Goal: Task Accomplishment & Management: Use online tool/utility

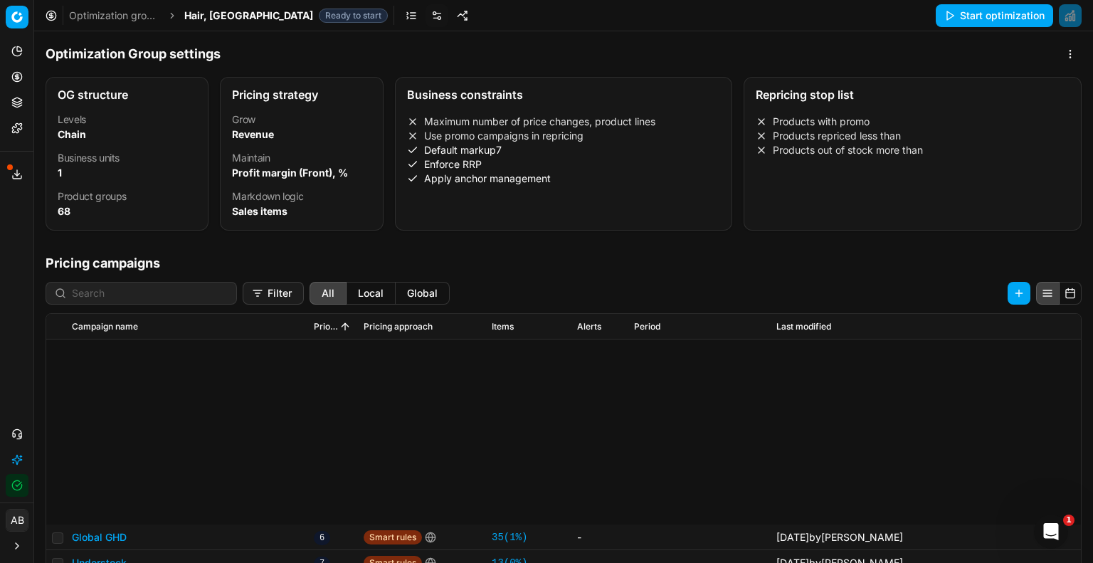
scroll to position [298, 0]
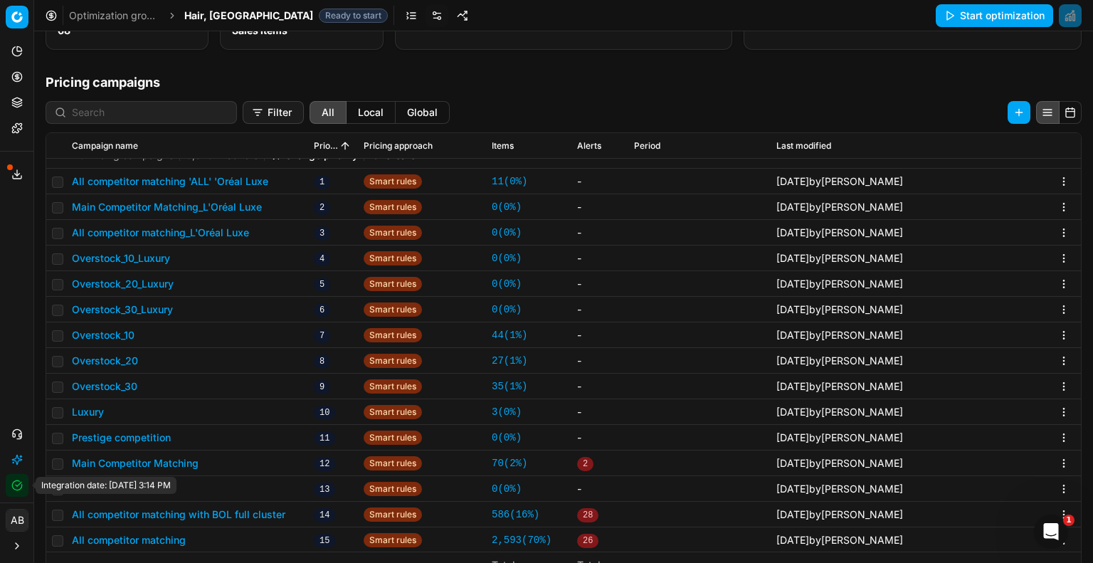
click at [23, 482] on button "Integration status" at bounding box center [17, 485] width 23 height 23
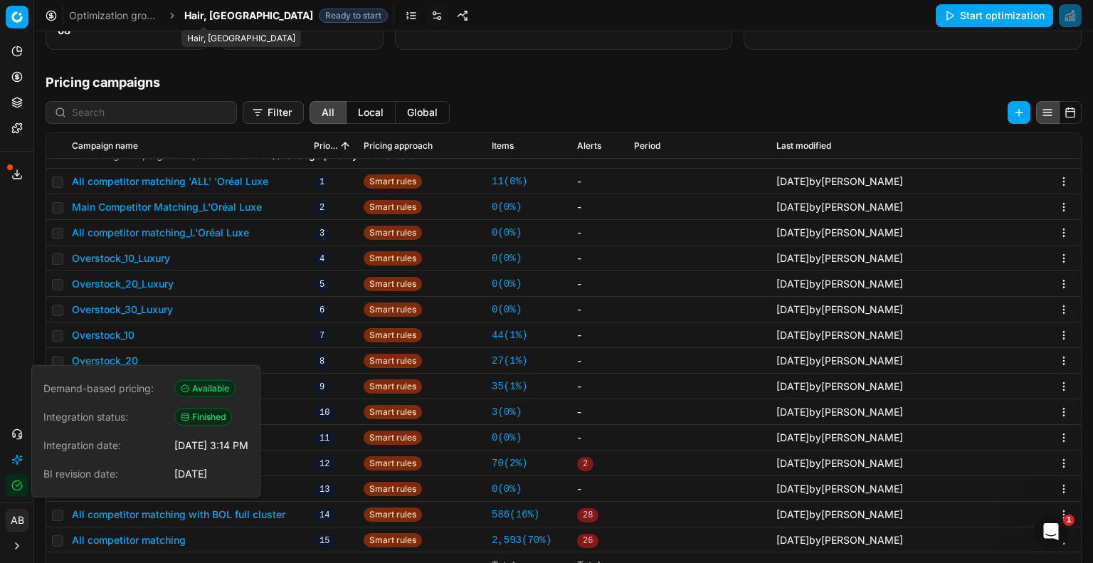
click at [213, 13] on span "Hair, [GEOGRAPHIC_DATA]" at bounding box center [248, 16] width 129 height 14
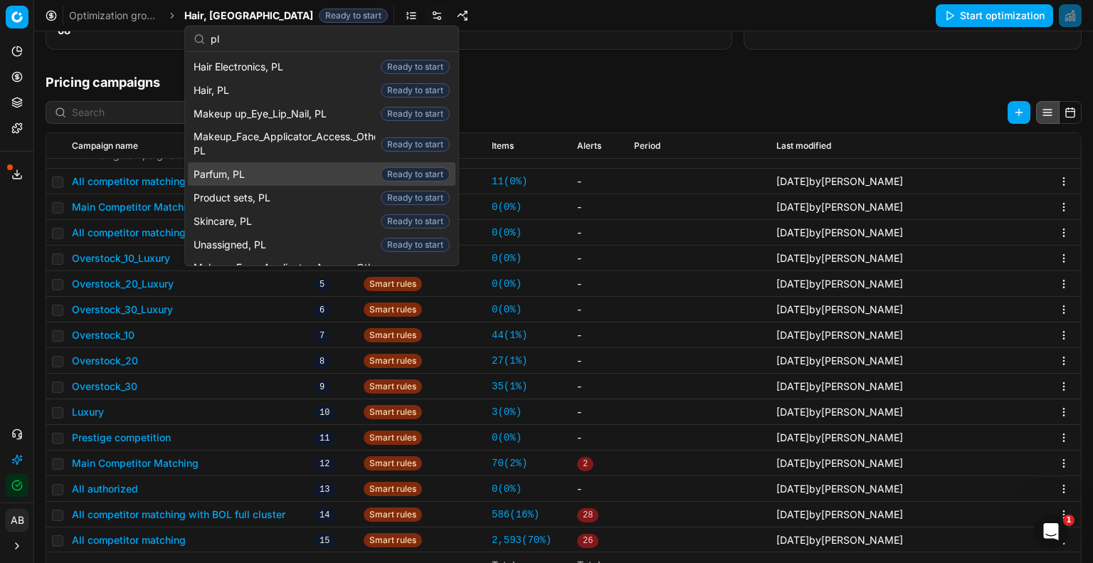
type input "pl"
click at [270, 179] on div "Parfum, PL Ready to start" at bounding box center [322, 173] width 268 height 23
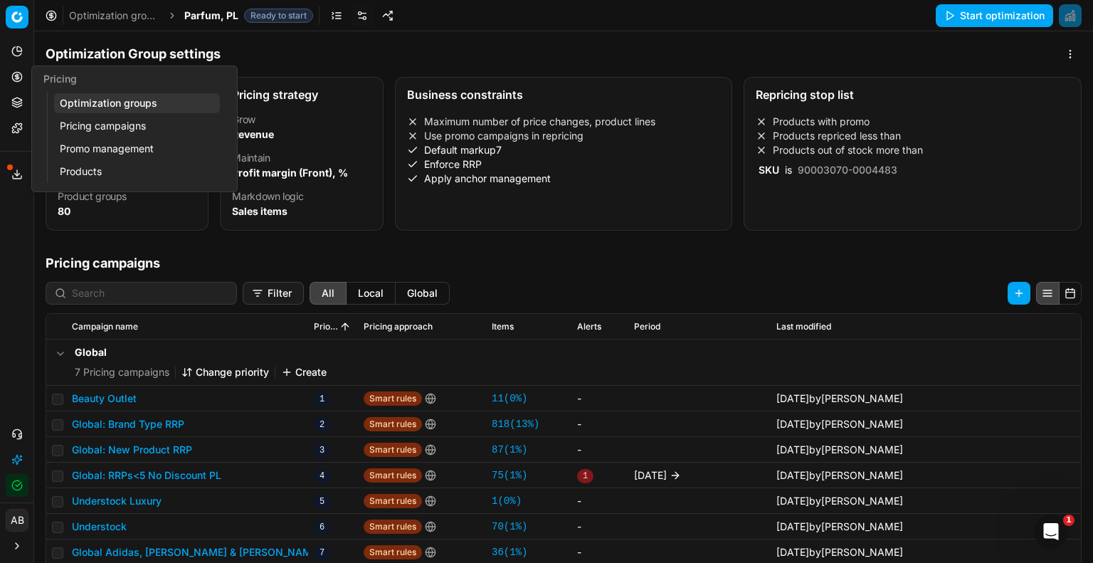
click at [109, 105] on link "Optimization groups" at bounding box center [137, 103] width 166 height 20
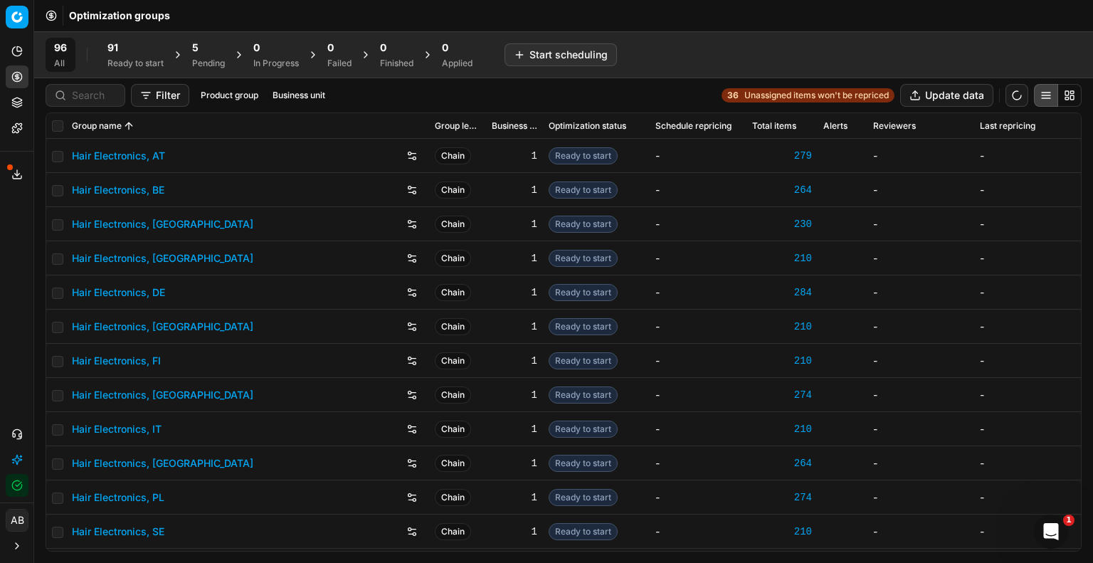
drag, startPoint x: 73, startPoint y: 107, endPoint x: 76, endPoint y: 101, distance: 7.3
click at [75, 102] on div "Filter Product group Business unit 36 Unassigned items won't be repriced Update…" at bounding box center [563, 95] width 1059 height 34
click at [76, 101] on input at bounding box center [94, 95] width 44 height 14
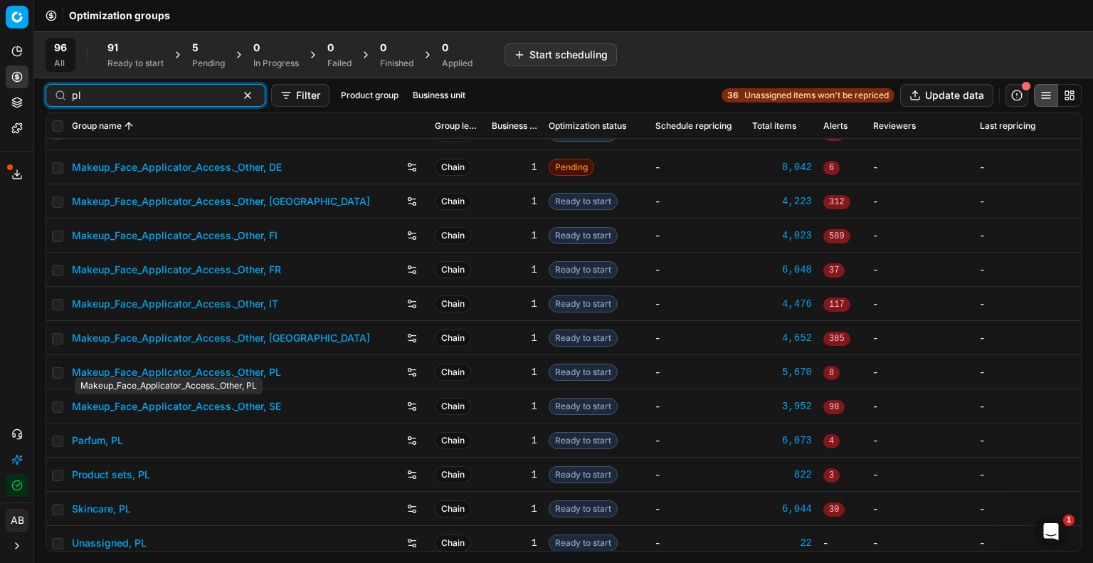
scroll to position [236, 0]
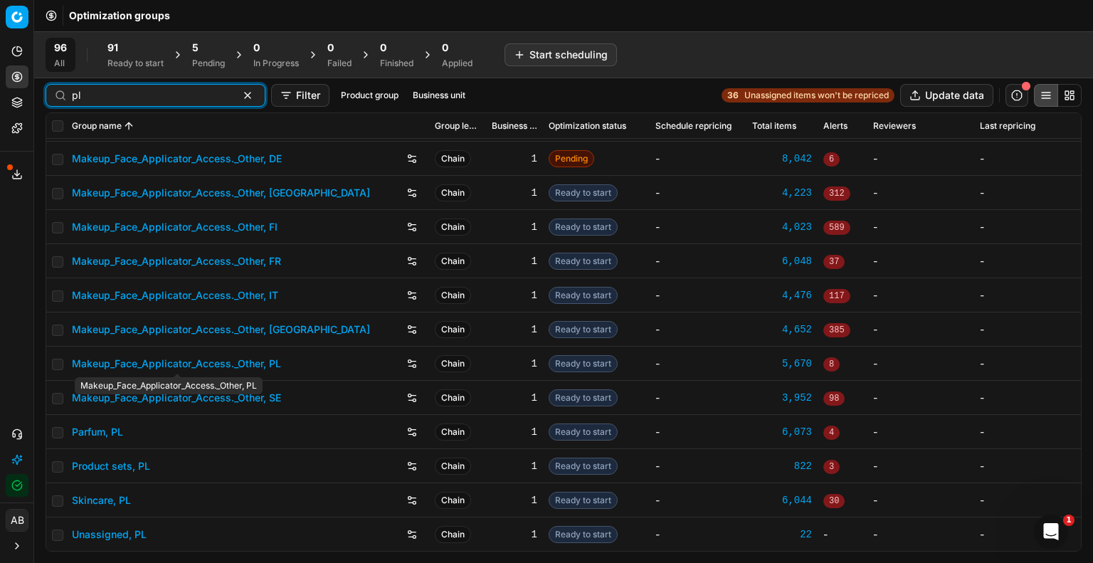
type input "pl"
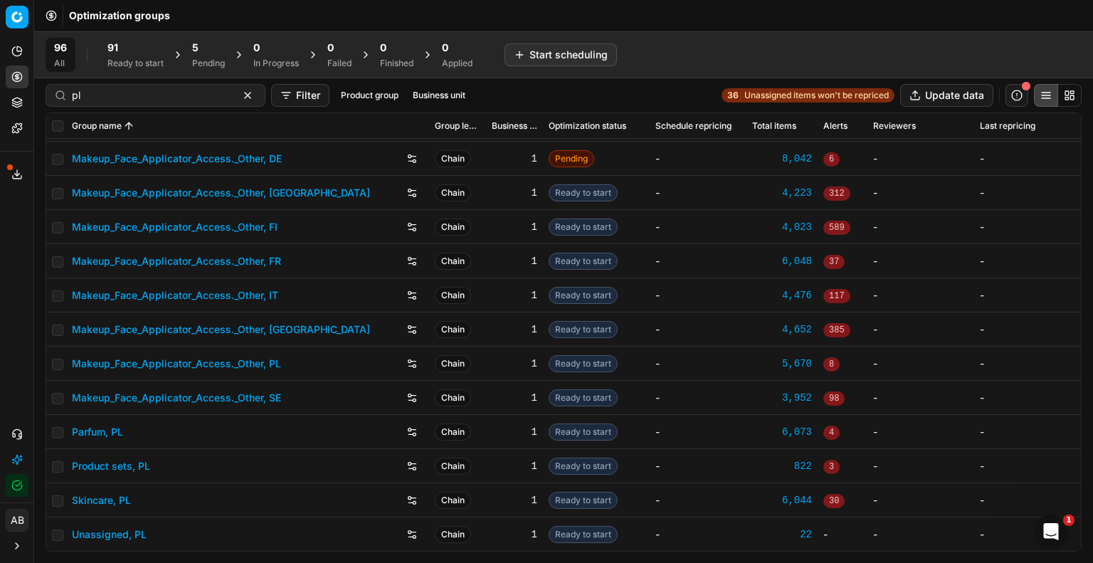
click at [107, 438] on link "Parfum, PL" at bounding box center [97, 432] width 51 height 14
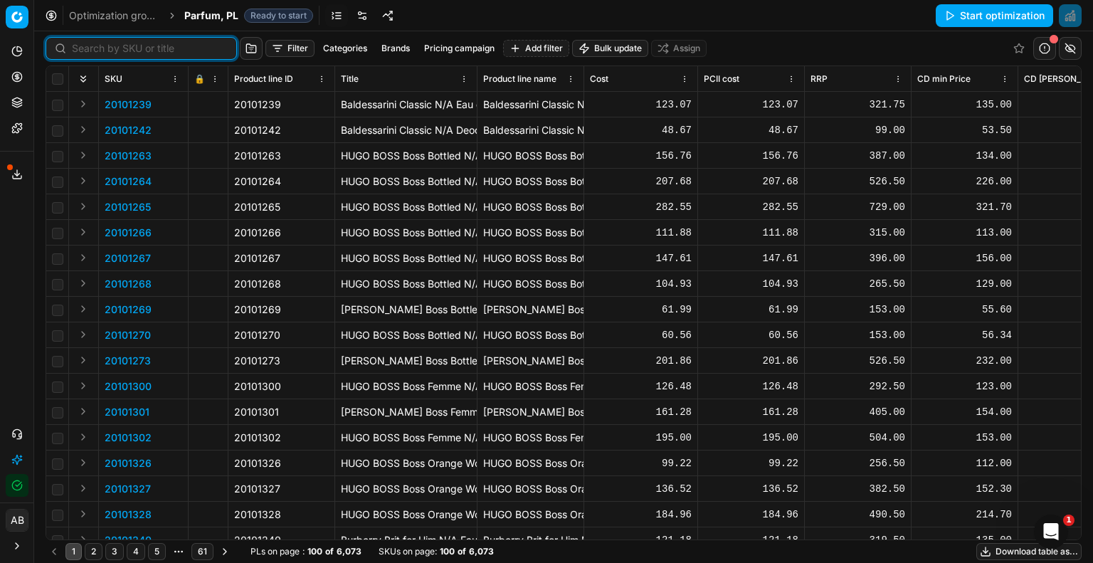
click at [88, 48] on input at bounding box center [150, 48] width 156 height 14
paste input "80052155-30"
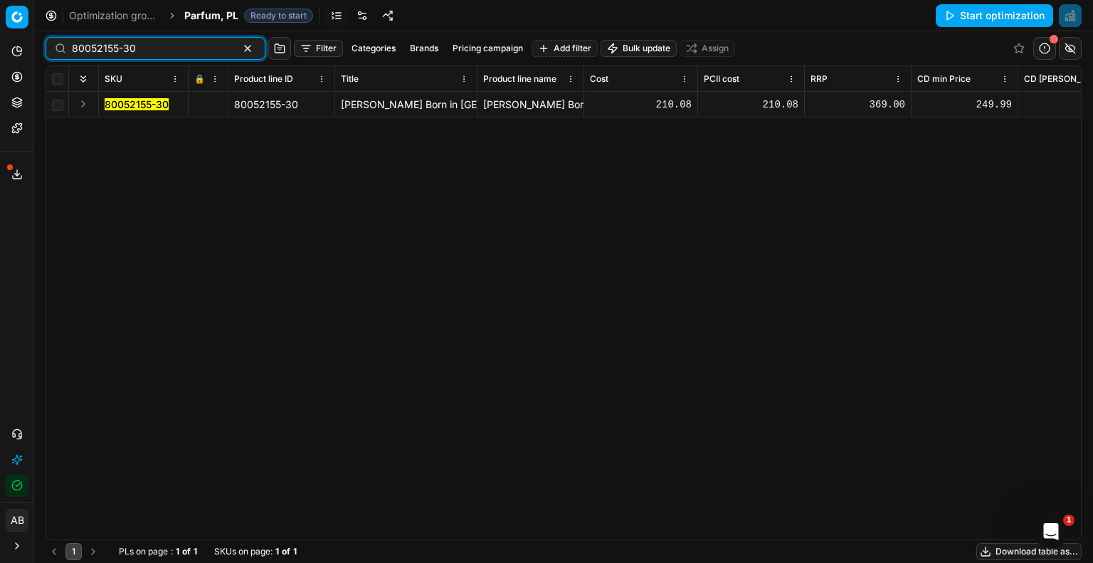
click at [150, 46] on input "80052155-30" at bounding box center [150, 48] width 156 height 14
paste input "530-75"
type input "80052530-75"
click at [213, 11] on span "Parfum, PL" at bounding box center [211, 16] width 54 height 14
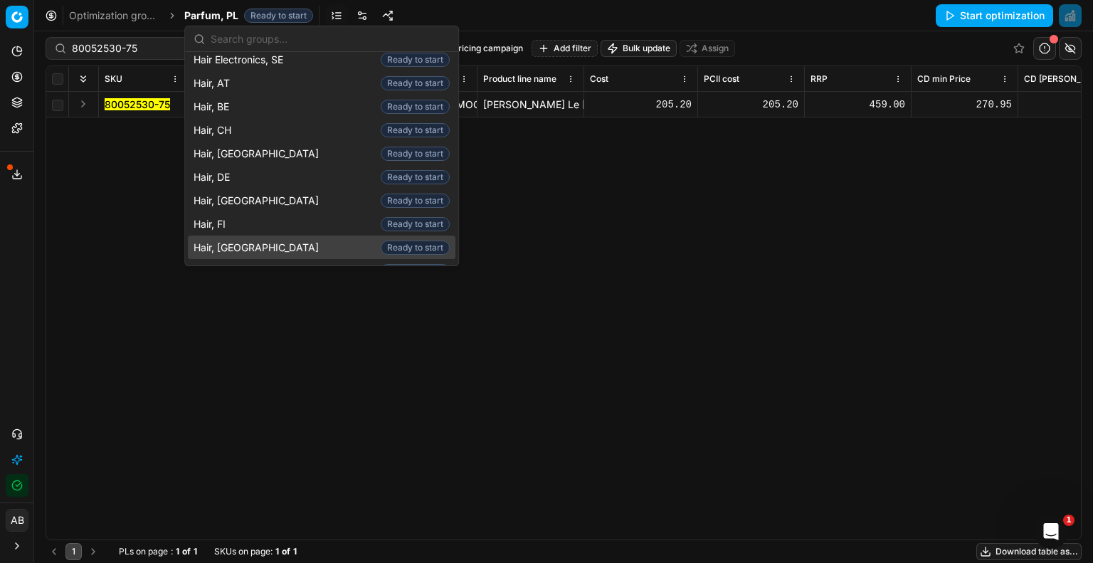
scroll to position [356, 0]
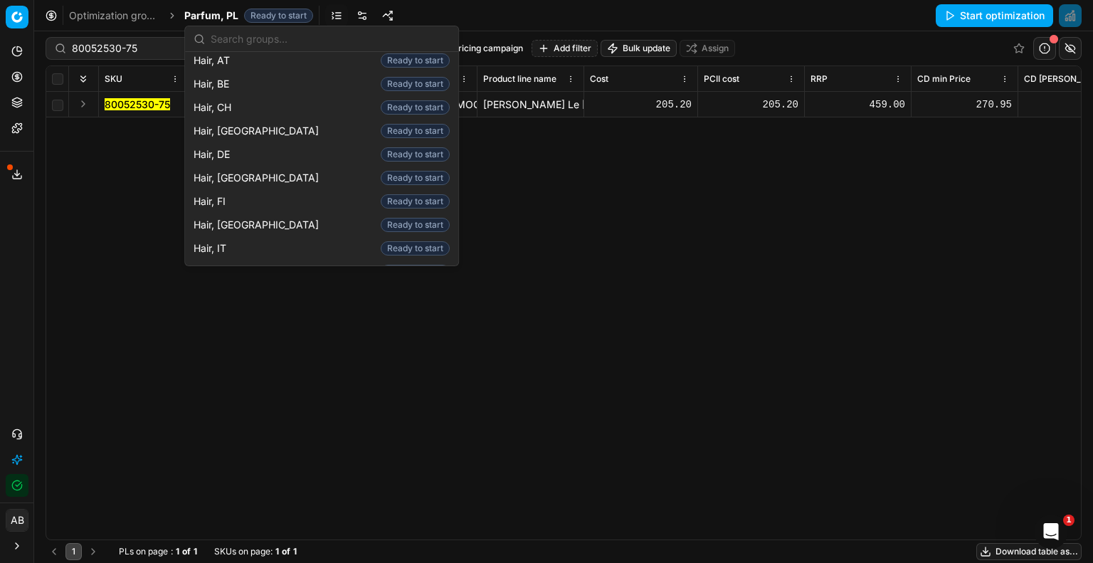
click at [232, 288] on span "Hair, PL" at bounding box center [214, 295] width 41 height 14
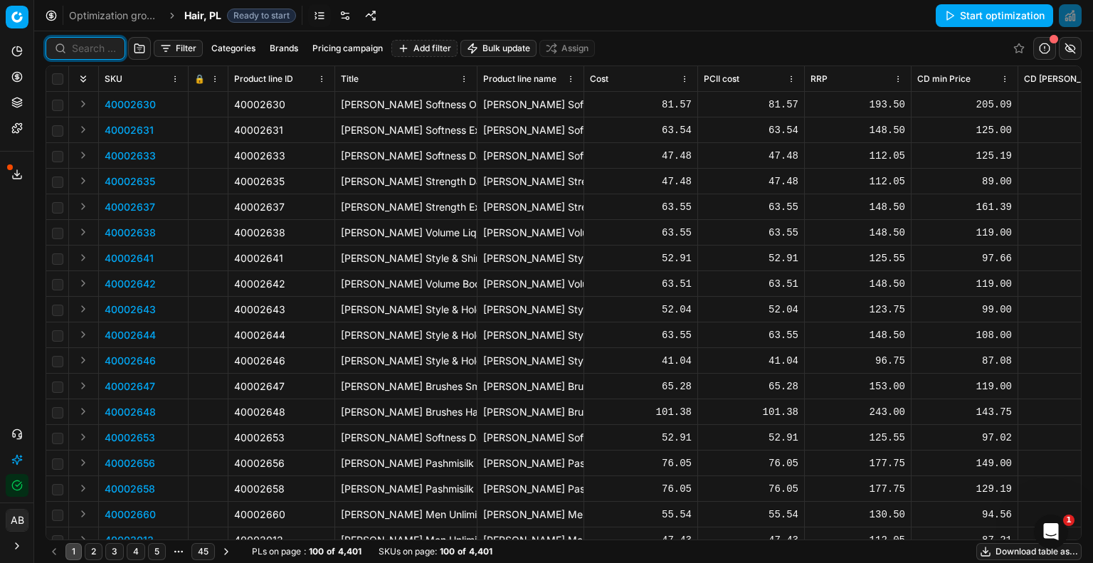
click at [88, 53] on input at bounding box center [94, 48] width 44 height 14
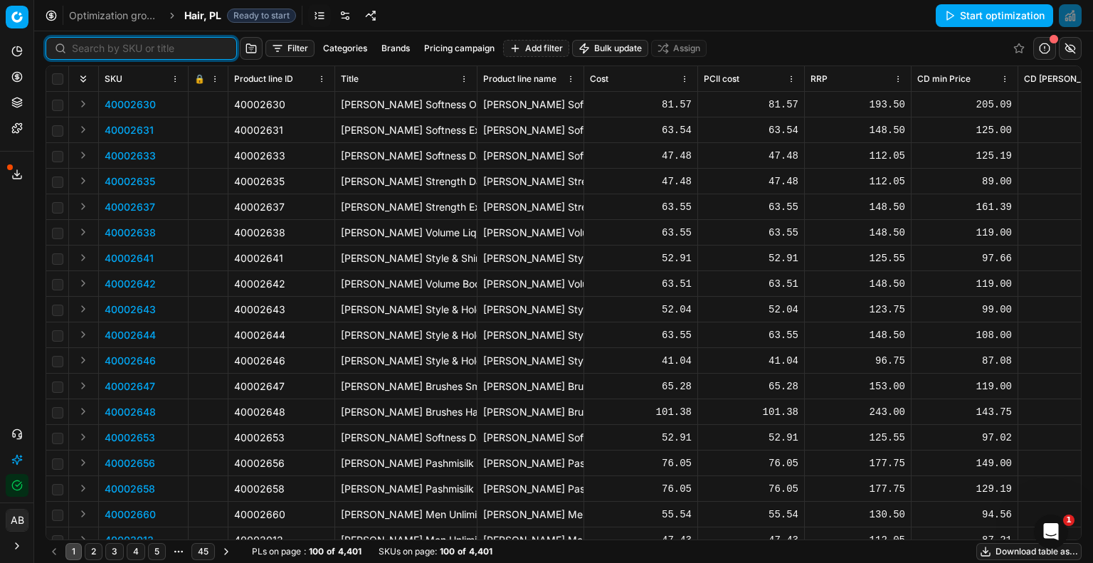
paste input "80077358-90"
type input "80077358-90"
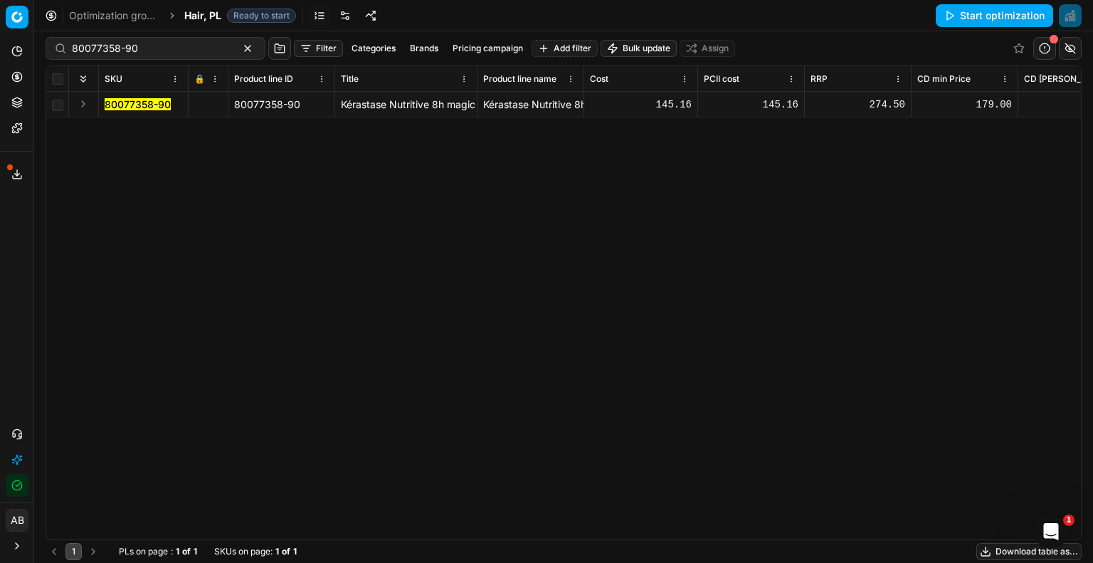
click at [133, 103] on mark "80077358-90" at bounding box center [138, 104] width 66 height 12
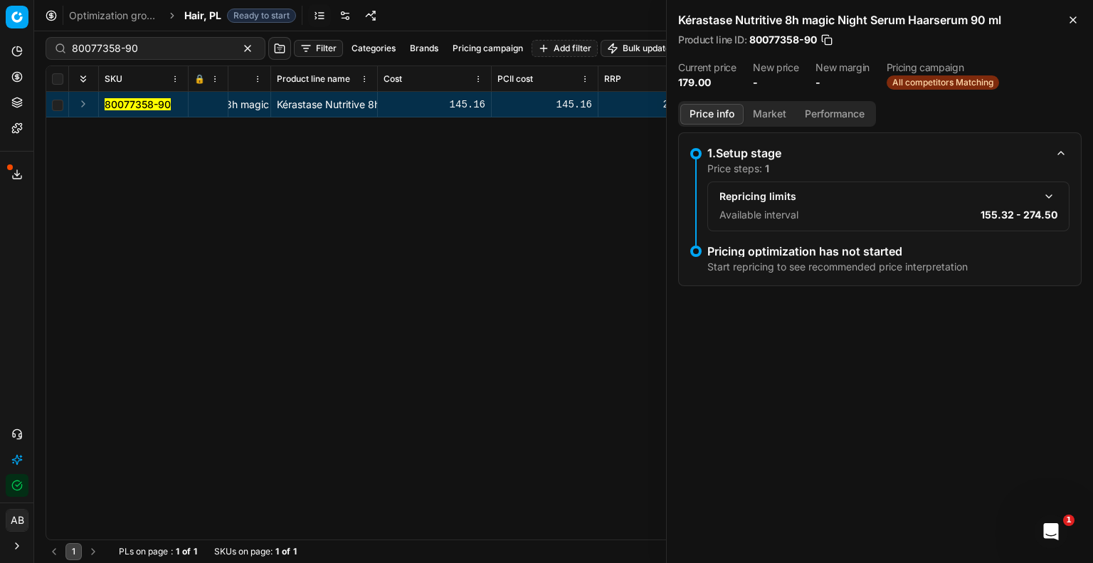
scroll to position [0, 347]
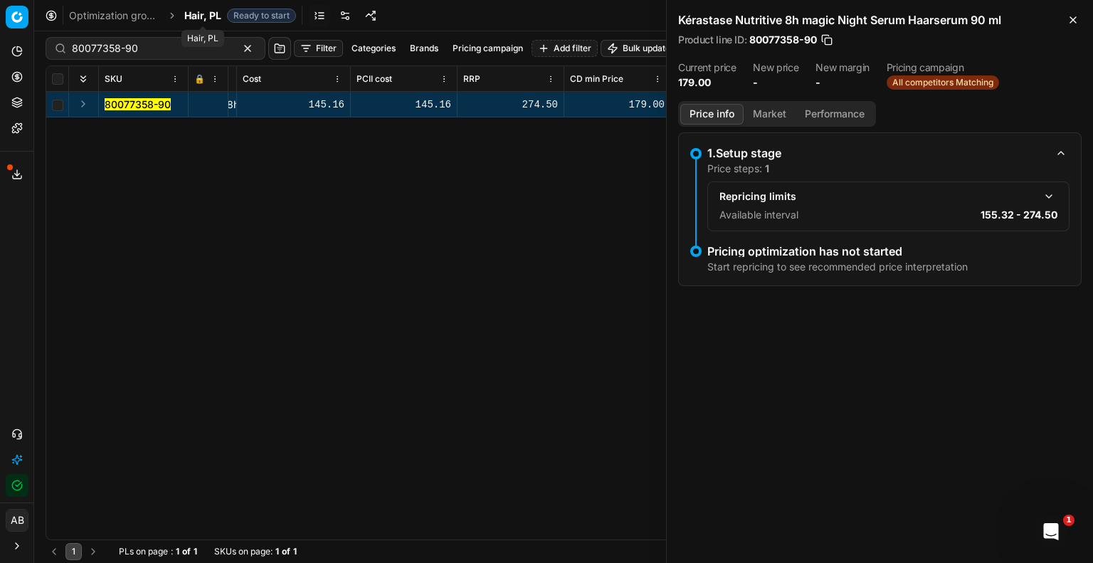
drag, startPoint x: 205, startPoint y: 14, endPoint x: 205, endPoint y: 25, distance: 11.4
click at [205, 14] on span "Hair, PL" at bounding box center [202, 16] width 37 height 14
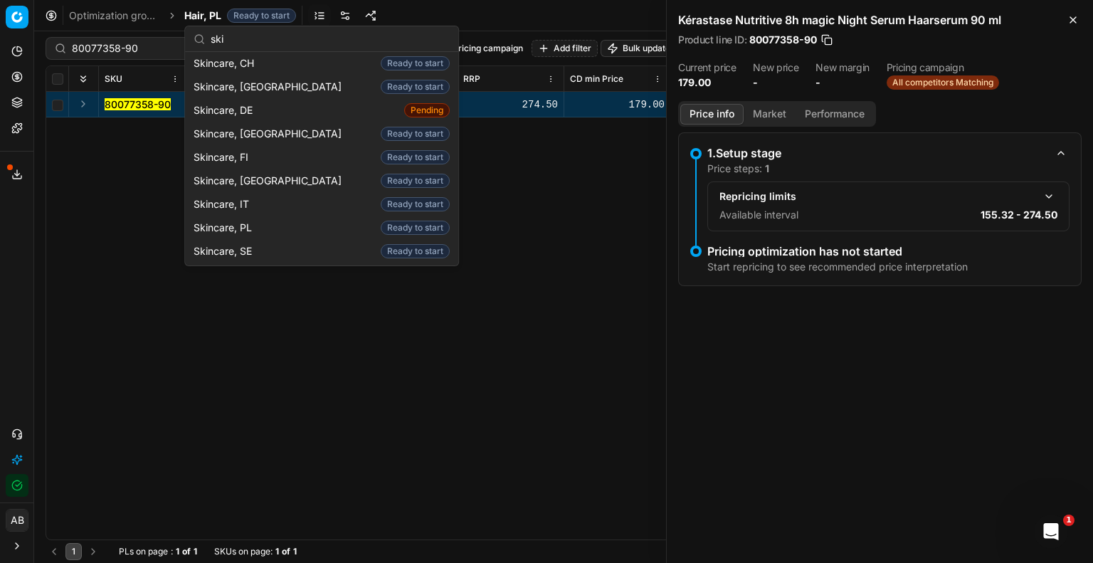
scroll to position [75, 0]
type input "skinc"
click at [239, 233] on span "Skincare, PL" at bounding box center [226, 228] width 64 height 14
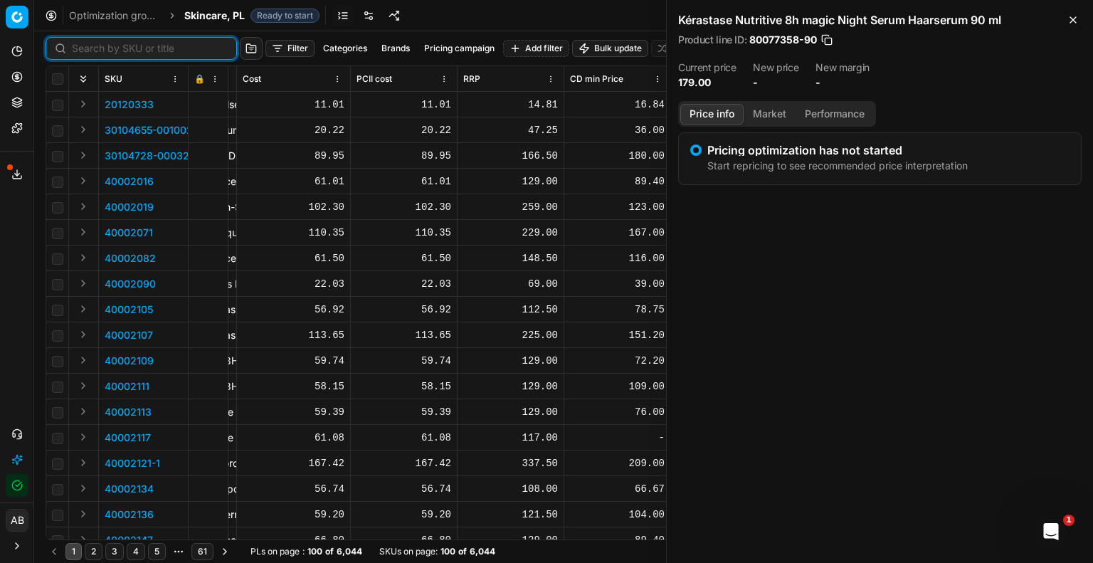
click at [83, 47] on input at bounding box center [150, 48] width 156 height 14
paste input "80066180-0011689"
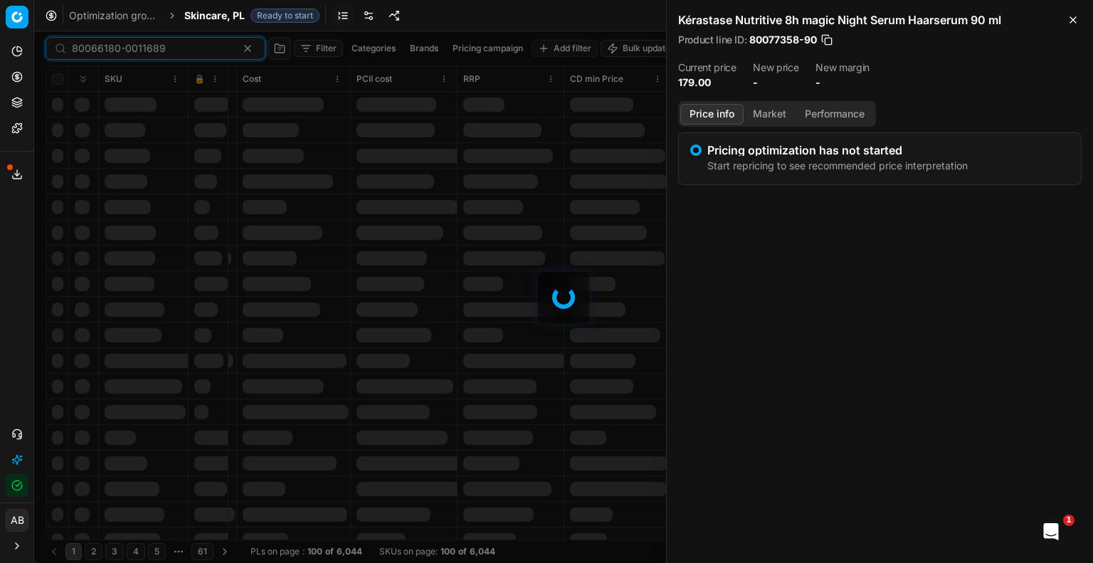
type input "80066180-0011689"
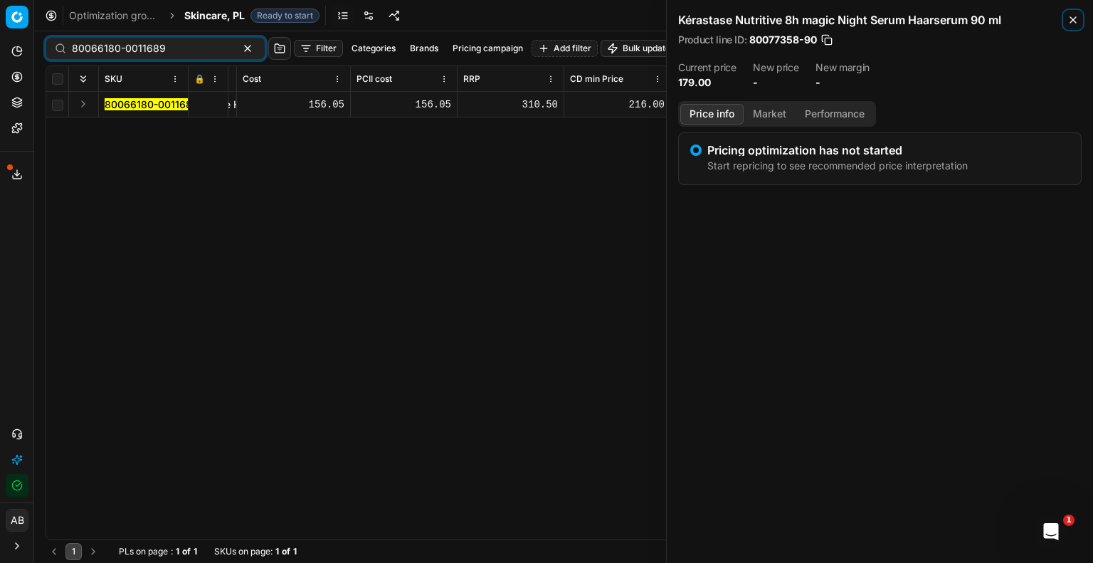
click at [1069, 21] on icon "button" at bounding box center [1072, 19] width 11 height 11
